Goal: Find specific page/section: Find specific page/section

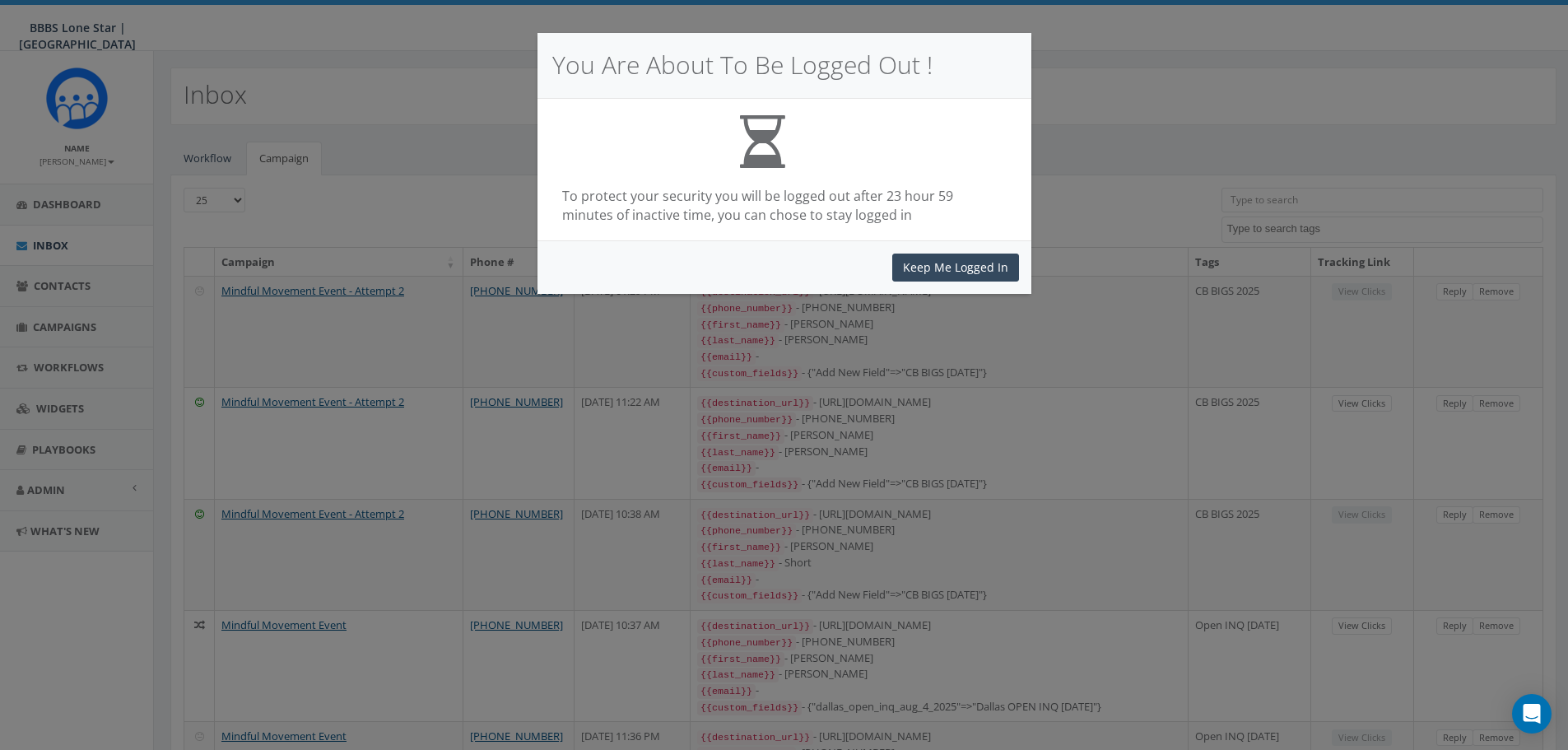
select select
click at [929, 275] on button "Keep Me Logged In" at bounding box center [955, 267] width 127 height 28
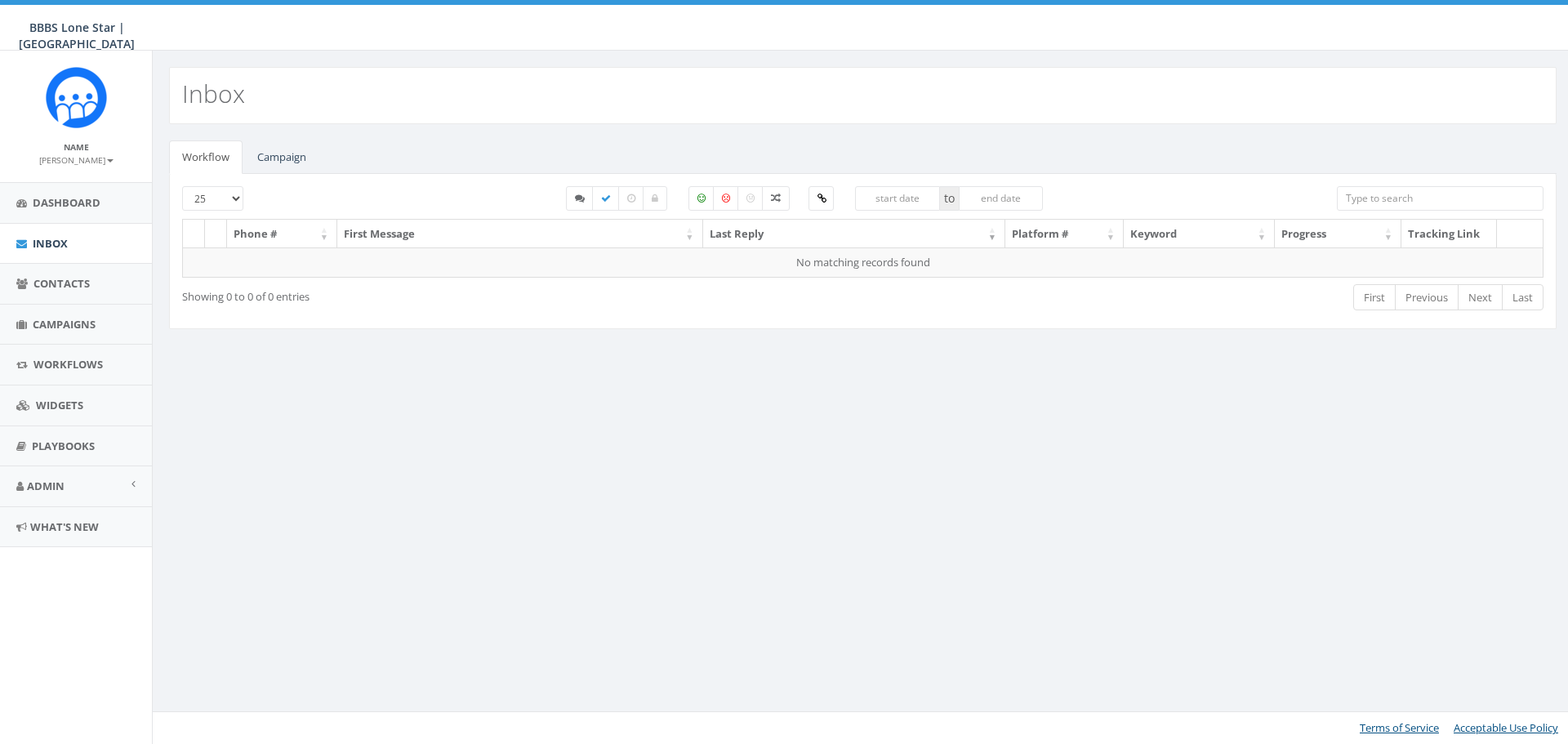
select select
click at [278, 156] on link "Campaign" at bounding box center [282, 157] width 75 height 34
